Goal: Information Seeking & Learning: Learn about a topic

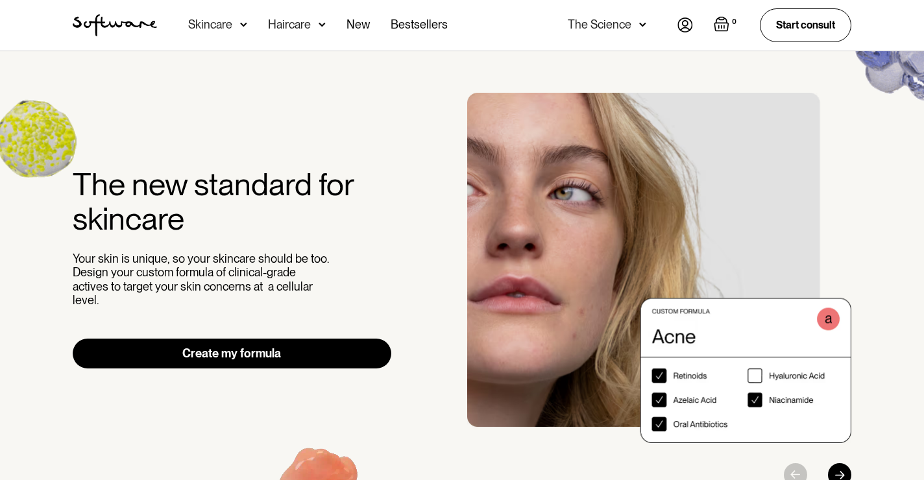
click at [221, 25] on div "Skincare" at bounding box center [210, 24] width 44 height 13
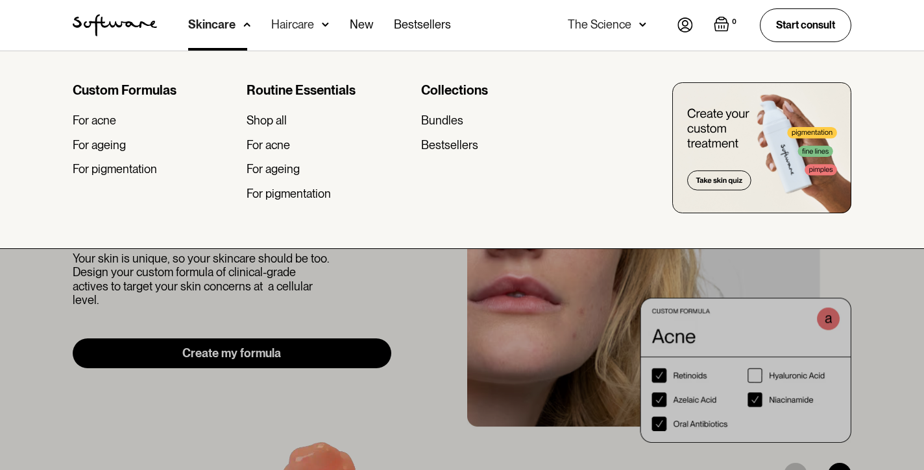
click at [221, 25] on div "Skincare" at bounding box center [211, 24] width 47 height 13
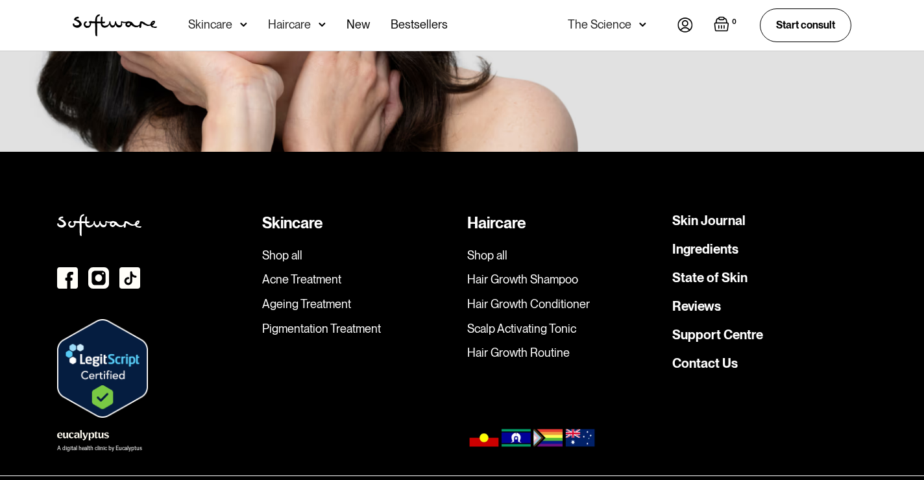
scroll to position [3706, 0]
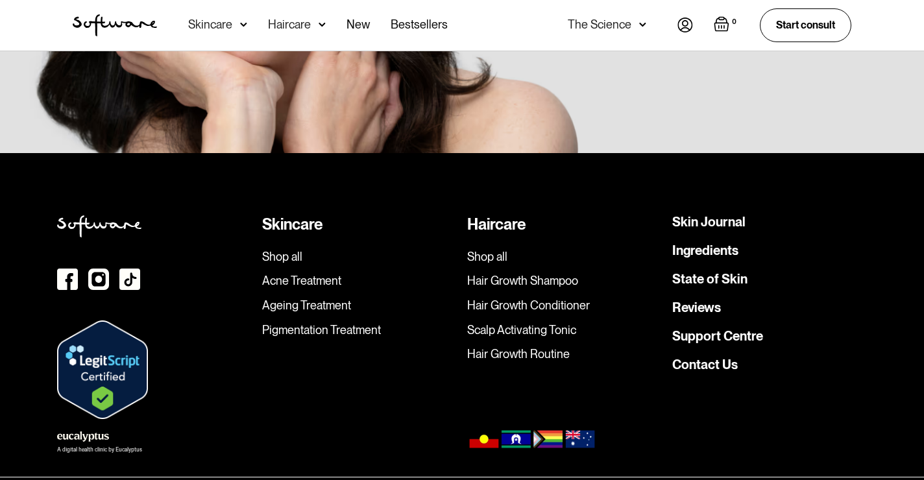
click at [613, 24] on div "The Science" at bounding box center [600, 24] width 64 height 13
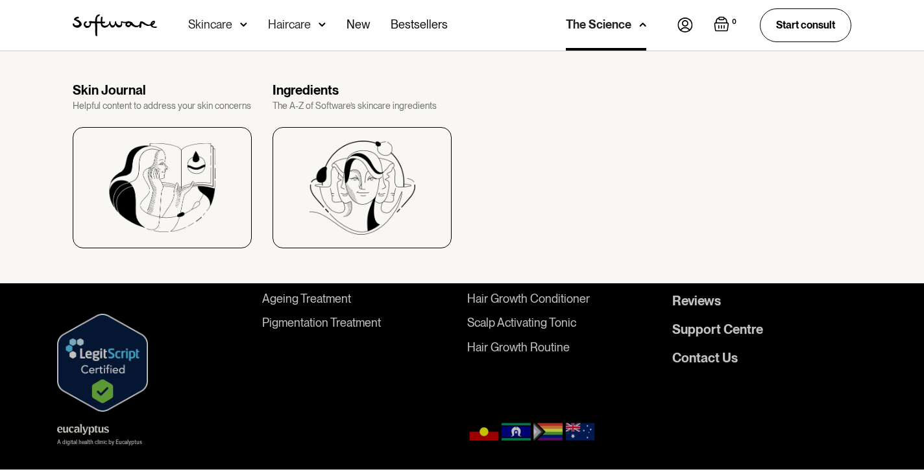
click at [613, 25] on div "The Science" at bounding box center [599, 24] width 66 height 13
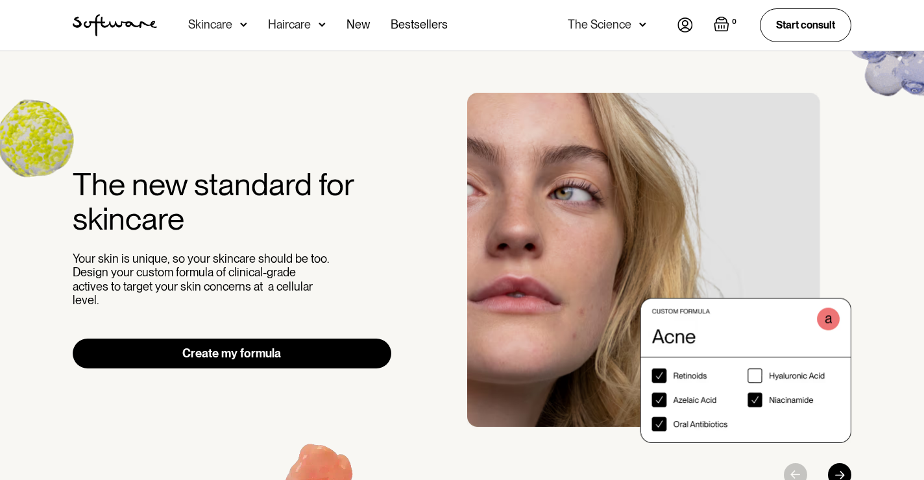
click at [622, 24] on div "The Science" at bounding box center [600, 24] width 64 height 13
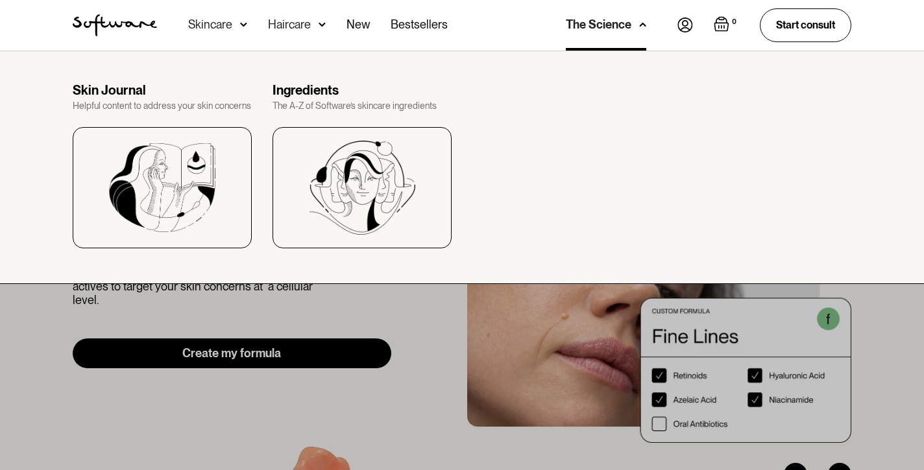
click at [622, 24] on div "The Science" at bounding box center [599, 24] width 66 height 13
